Goal: Task Accomplishment & Management: Manage account settings

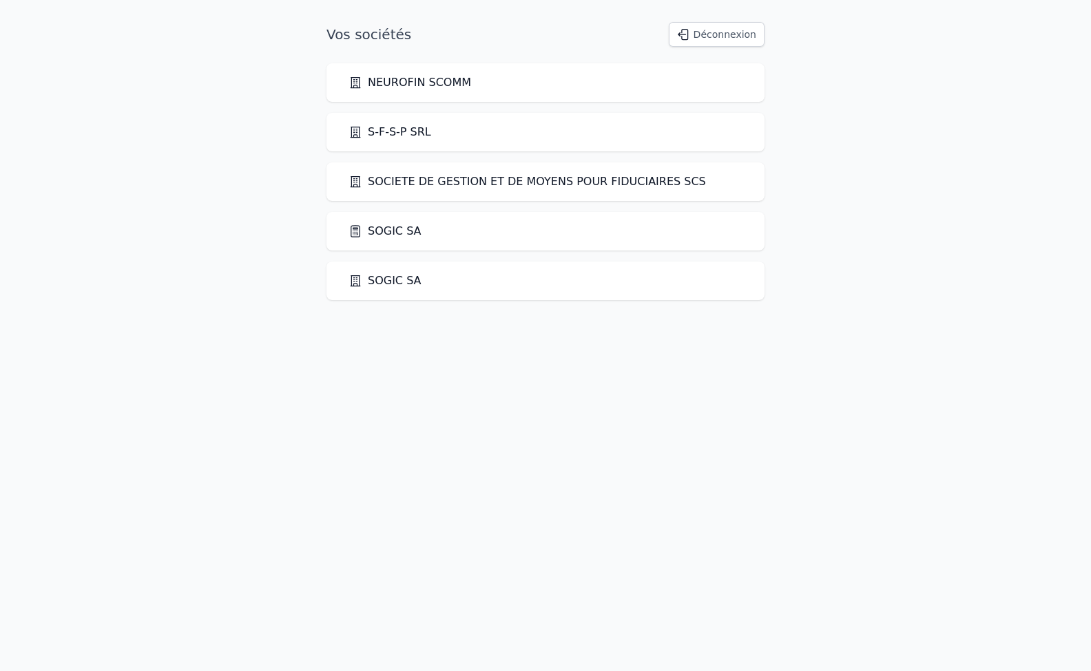
click at [390, 227] on link "SOGIC SA" at bounding box center [384, 231] width 73 height 17
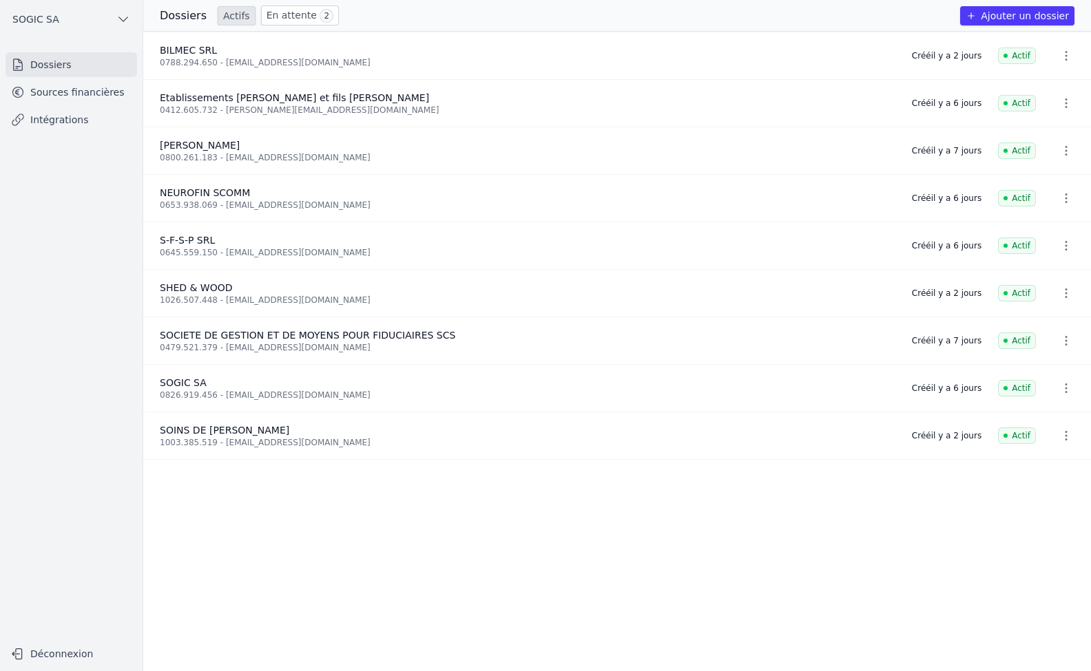
click at [49, 116] on link "Intégrations" at bounding box center [72, 119] width 132 height 25
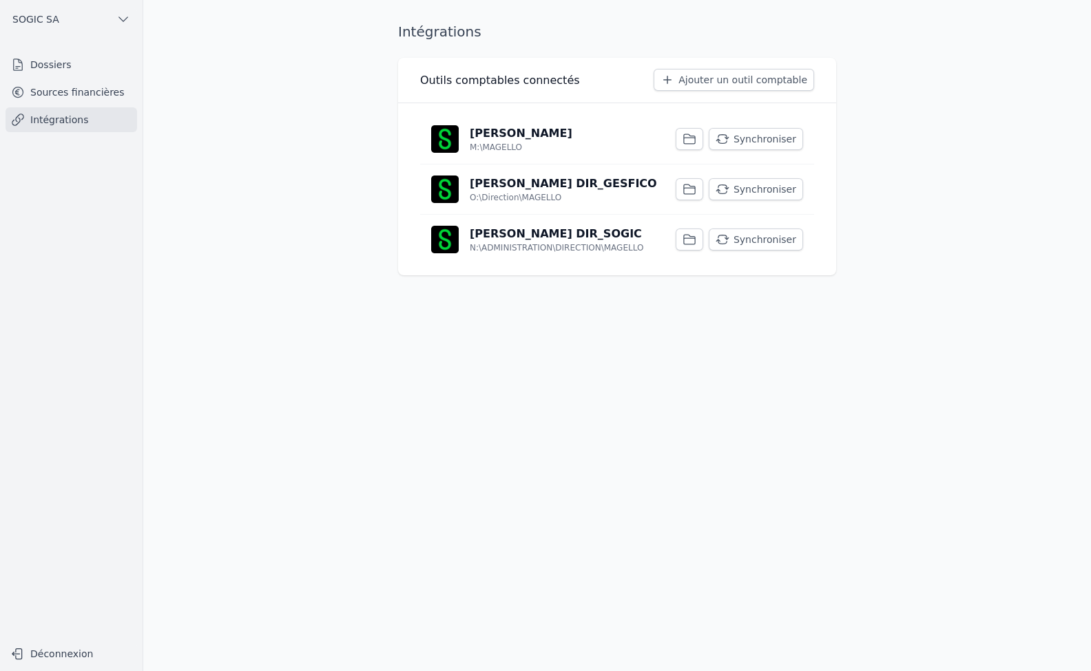
click at [775, 242] on button "Synchroniser" at bounding box center [756, 240] width 94 height 22
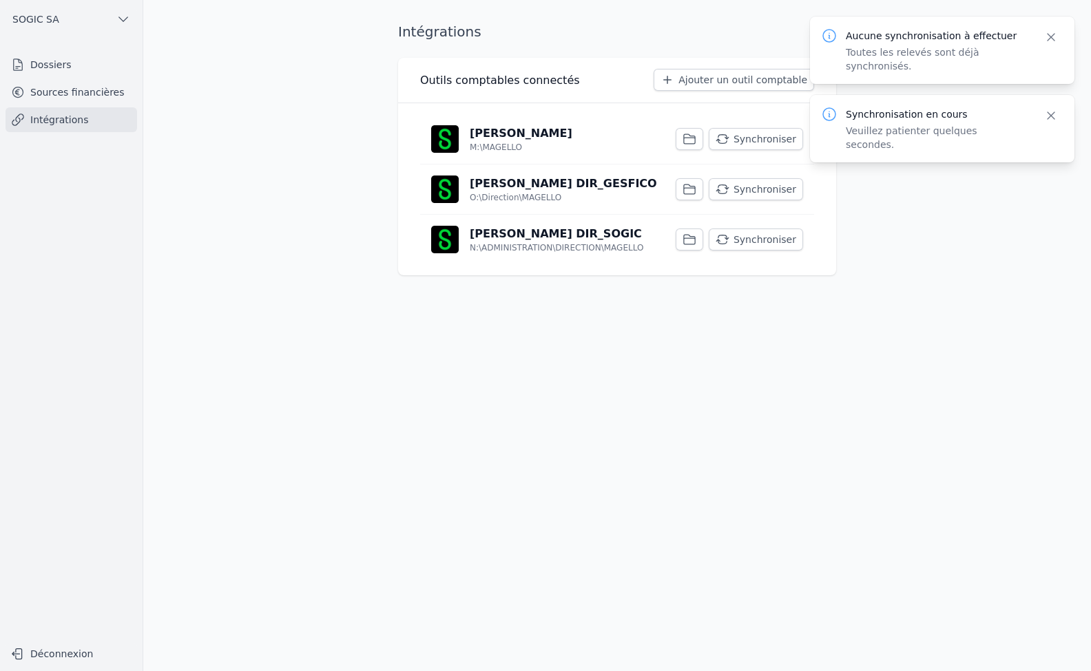
click at [762, 187] on button "Synchroniser" at bounding box center [756, 189] width 94 height 22
click at [767, 140] on button "Synchroniser" at bounding box center [756, 139] width 94 height 22
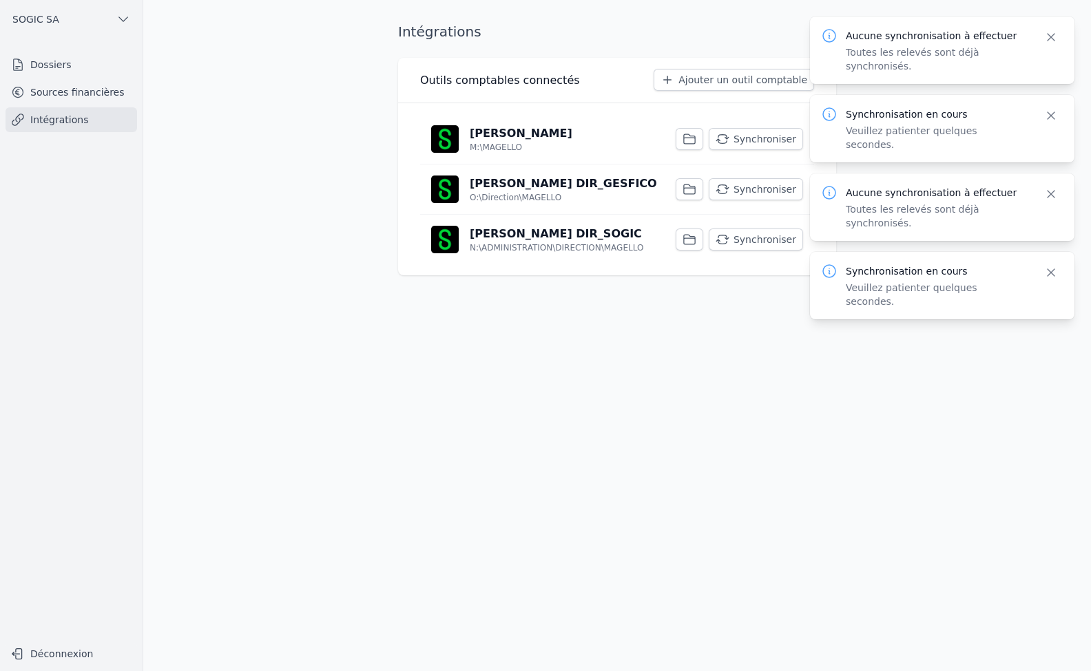
click at [54, 94] on link "Sources financières" at bounding box center [72, 92] width 132 height 25
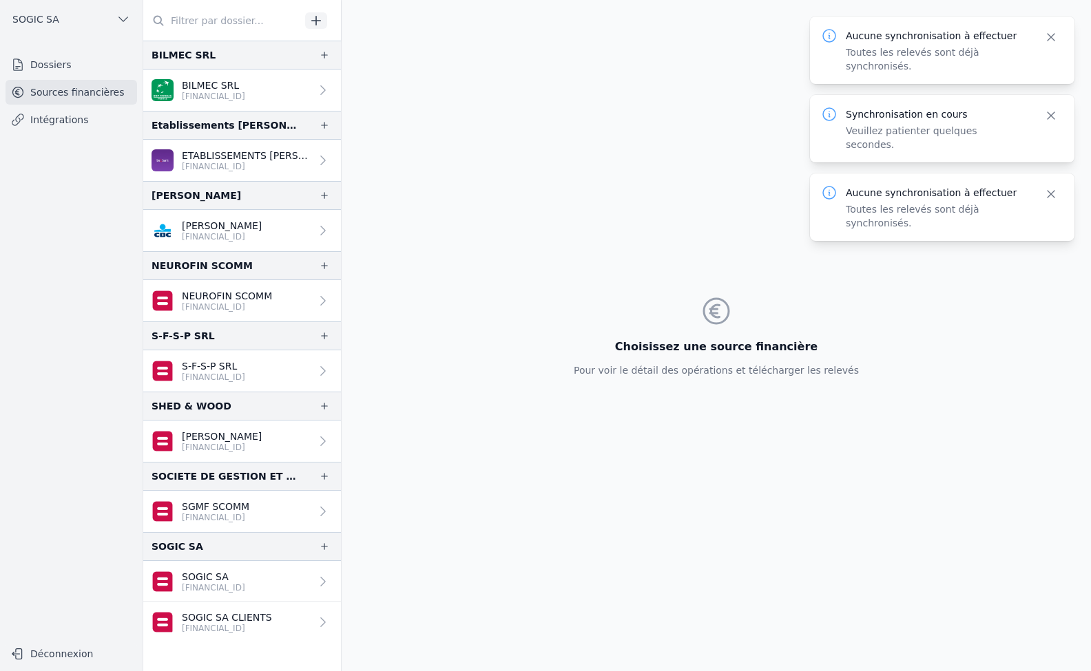
click at [215, 440] on p "[PERSON_NAME]" at bounding box center [222, 437] width 80 height 14
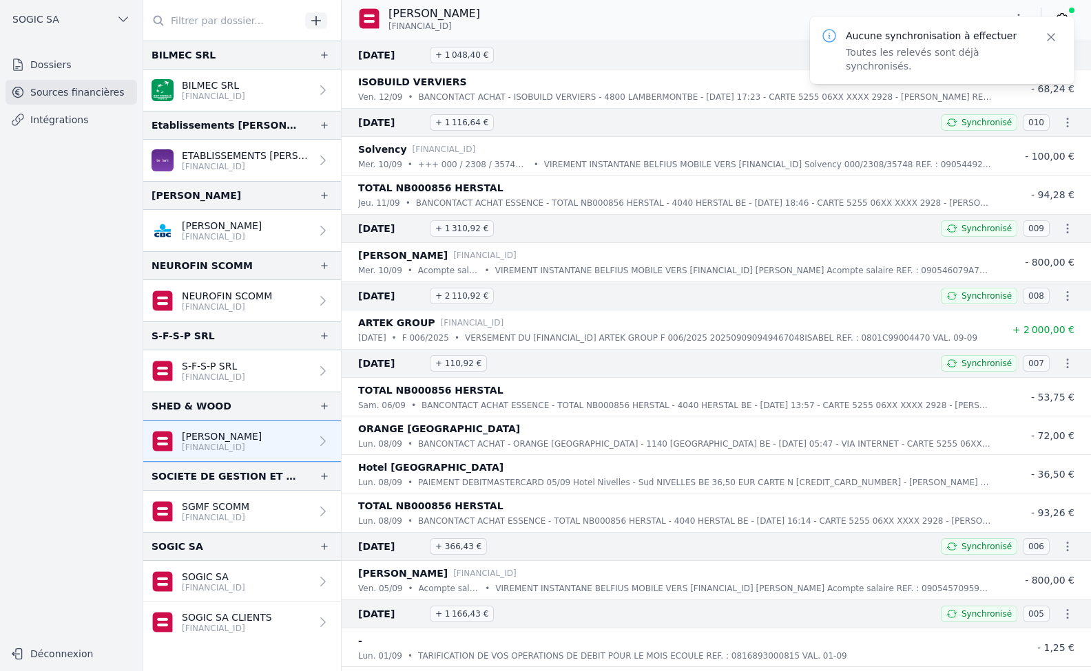
click at [1054, 43] on icon "button" at bounding box center [1051, 37] width 14 height 14
